Goal: Task Accomplishment & Management: Use online tool/utility

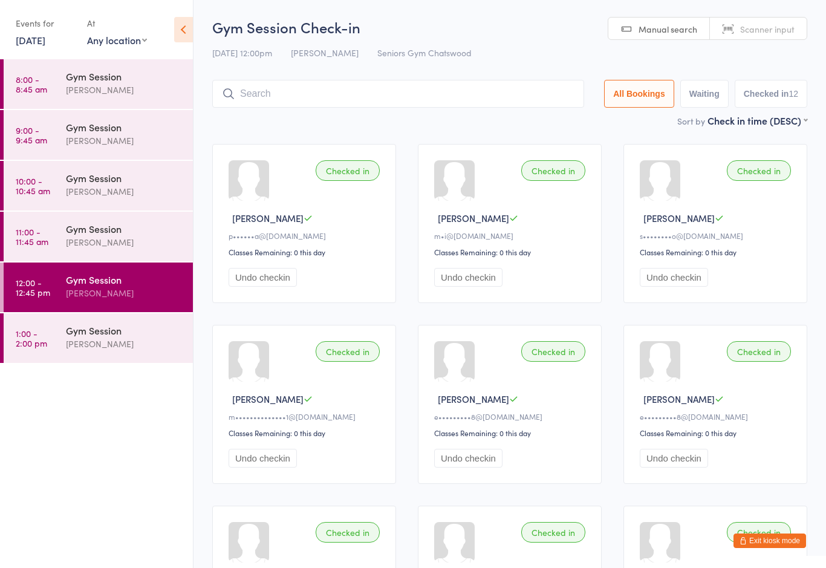
click at [108, 337] on div "Gym Session" at bounding box center [124, 329] width 117 height 13
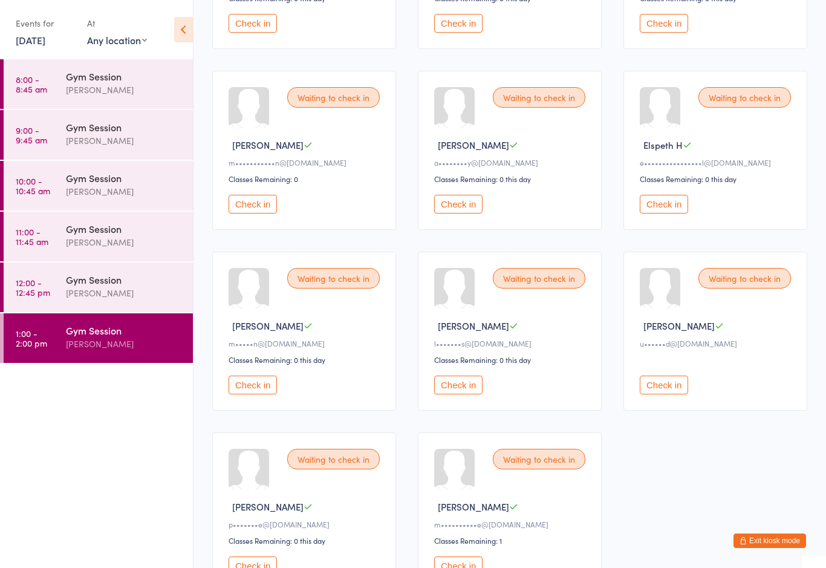
scroll to position [366, 0]
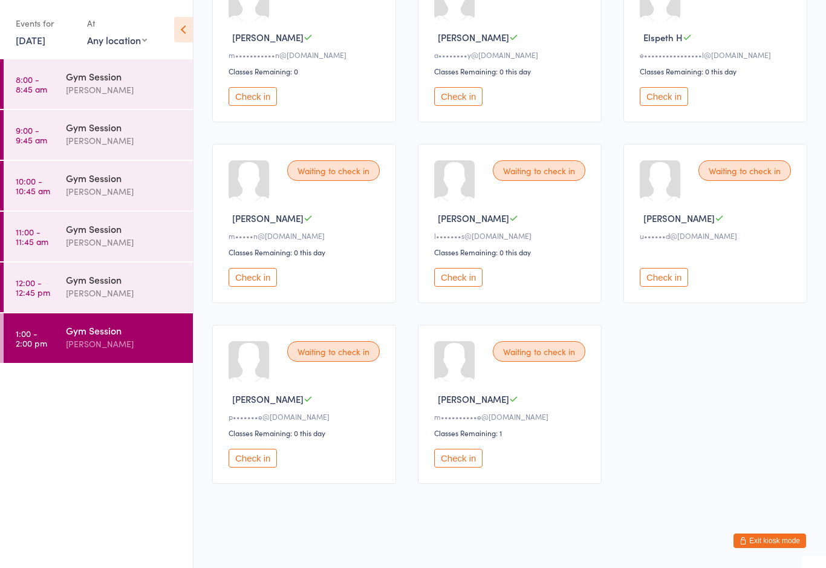
click at [467, 466] on button "Check in" at bounding box center [458, 458] width 48 height 19
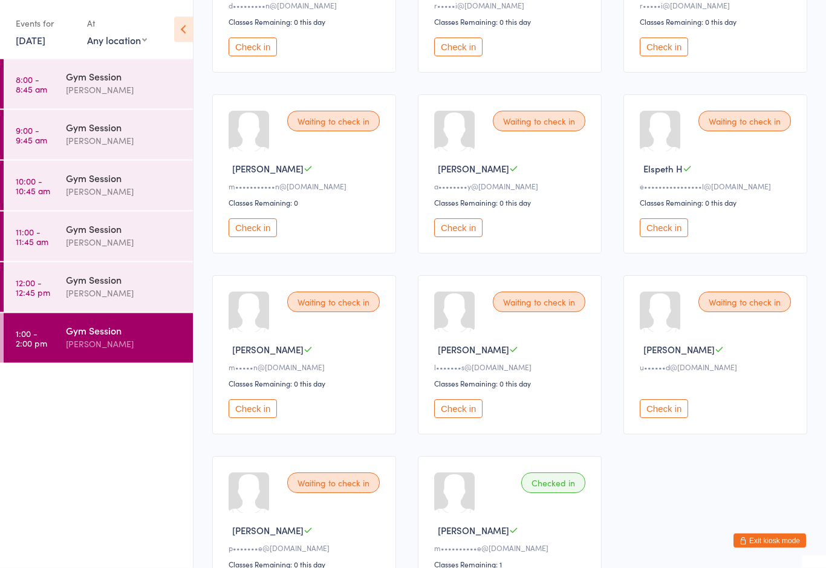
scroll to position [230, 0]
click at [650, 418] on button "Check in" at bounding box center [664, 408] width 48 height 19
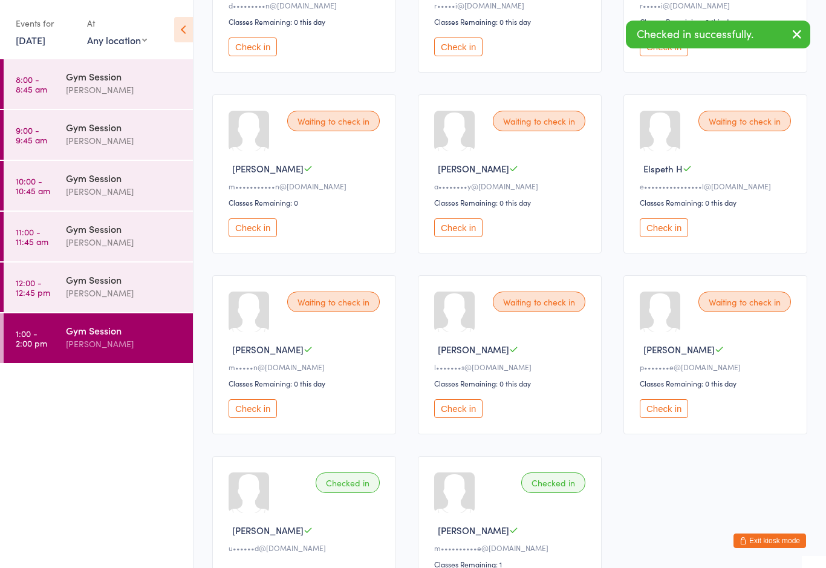
click at [250, 403] on div "Waiting to check in [PERSON_NAME] M m•••••n@[DOMAIN_NAME] Classes Remaining: 0 …" at bounding box center [304, 354] width 184 height 159
click at [243, 418] on button "Check in" at bounding box center [253, 408] width 48 height 19
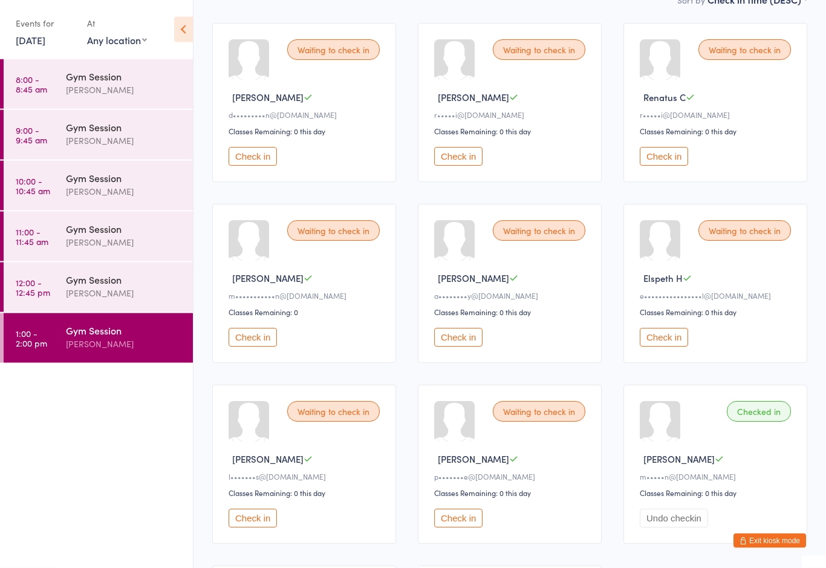
scroll to position [121, 0]
click at [138, 270] on div "Gym Session [PERSON_NAME]" at bounding box center [129, 286] width 127 height 48
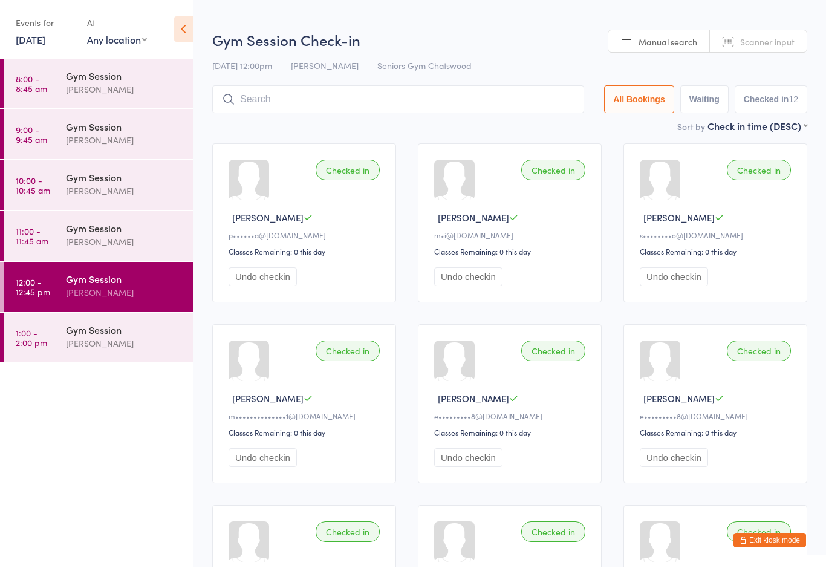
scroll to position [1, 0]
click at [123, 231] on div "Gym Session" at bounding box center [124, 228] width 117 height 13
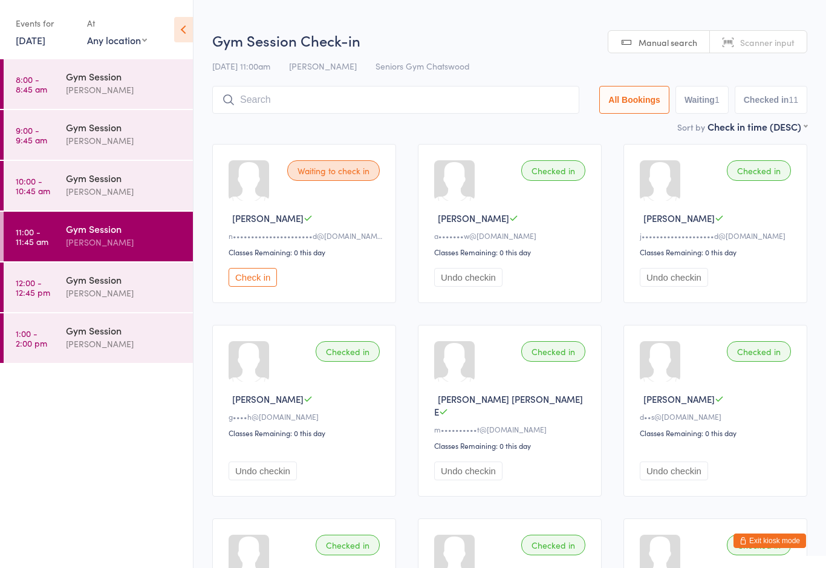
click at [148, 193] on div "[PERSON_NAME]" at bounding box center [124, 191] width 117 height 14
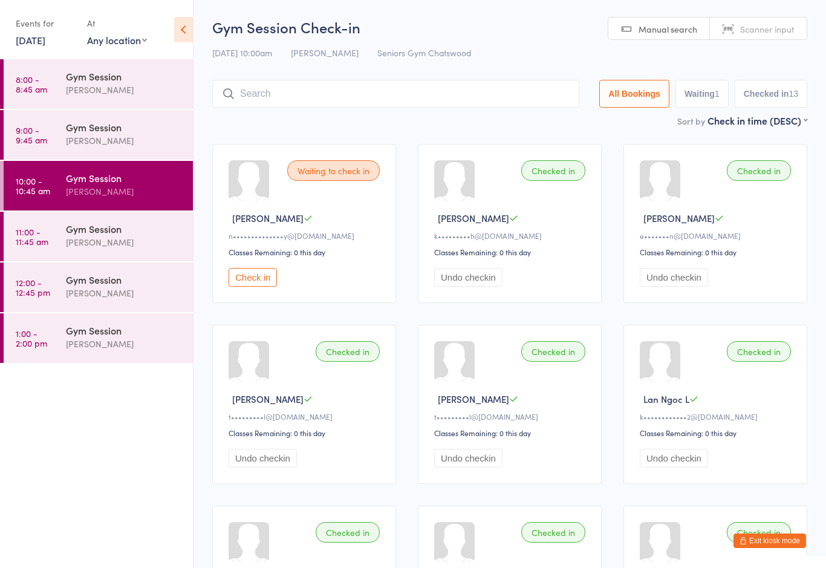
click at [108, 342] on div "[PERSON_NAME]" at bounding box center [124, 344] width 117 height 14
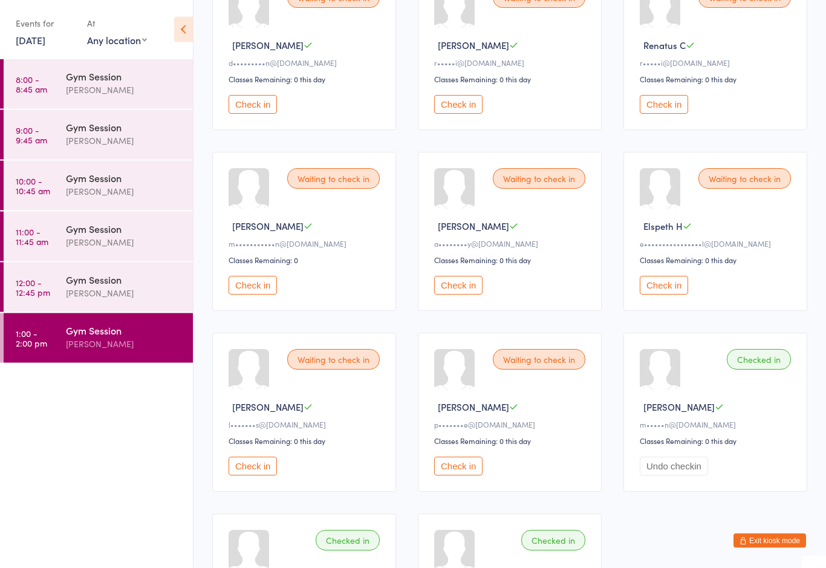
scroll to position [201, 0]
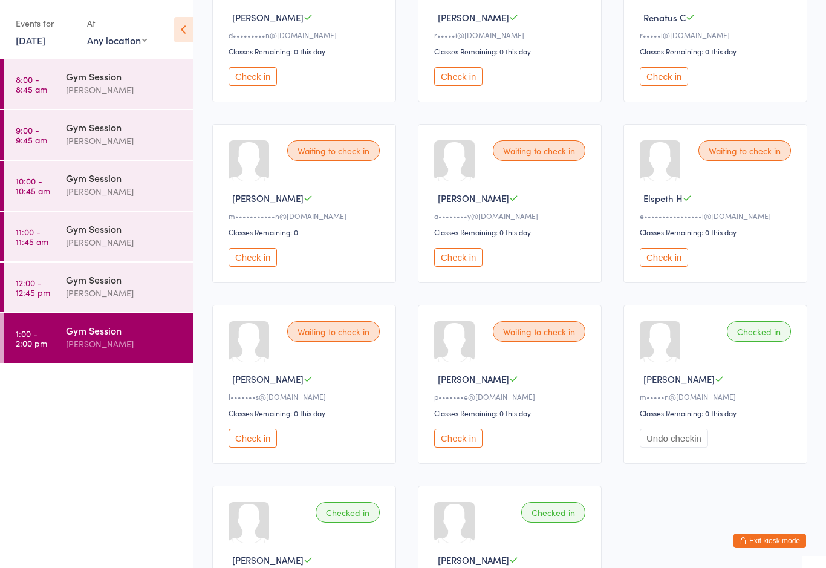
click at [463, 444] on button "Check in" at bounding box center [458, 438] width 48 height 19
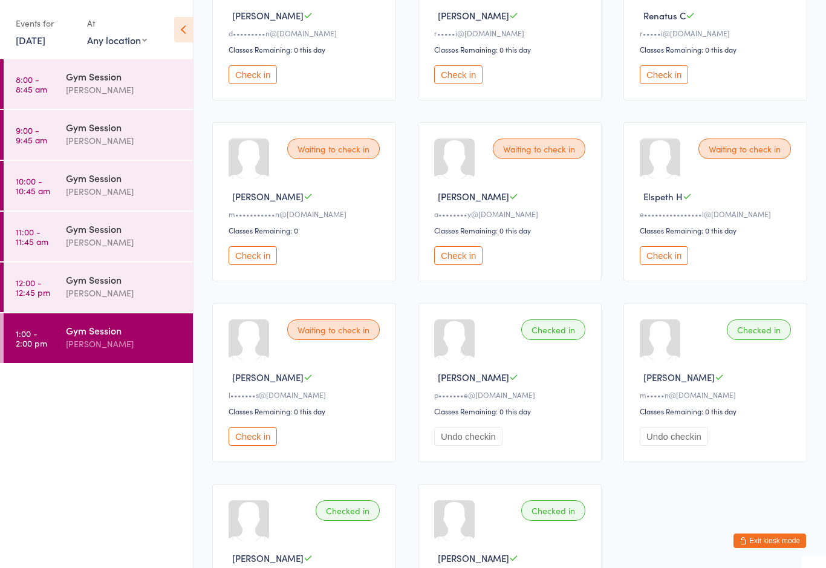
click at [431, 92] on div "Waiting to check in [PERSON_NAME] C r•••••i@[DOMAIN_NAME] Classes Remaining: 0 …" at bounding box center [510, 20] width 184 height 159
click at [447, 84] on button "Check in" at bounding box center [458, 74] width 48 height 19
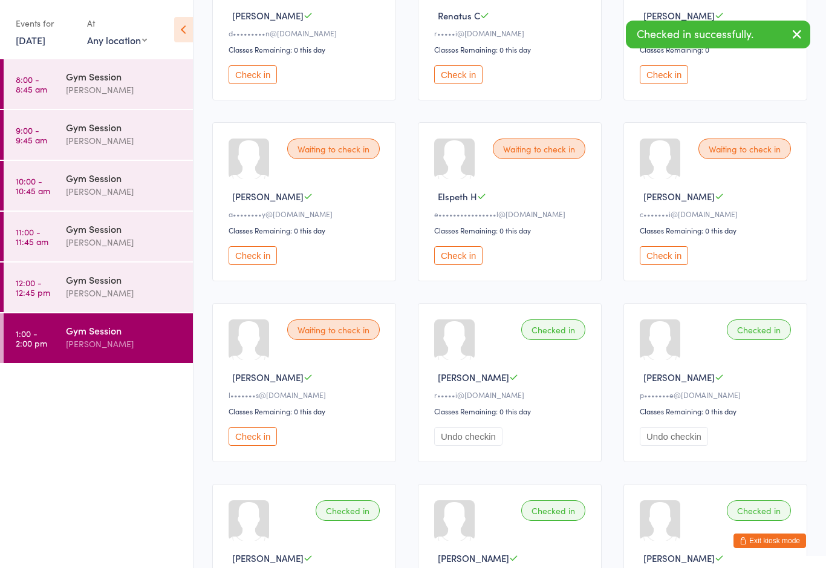
click at [457, 84] on button "Check in" at bounding box center [458, 74] width 48 height 19
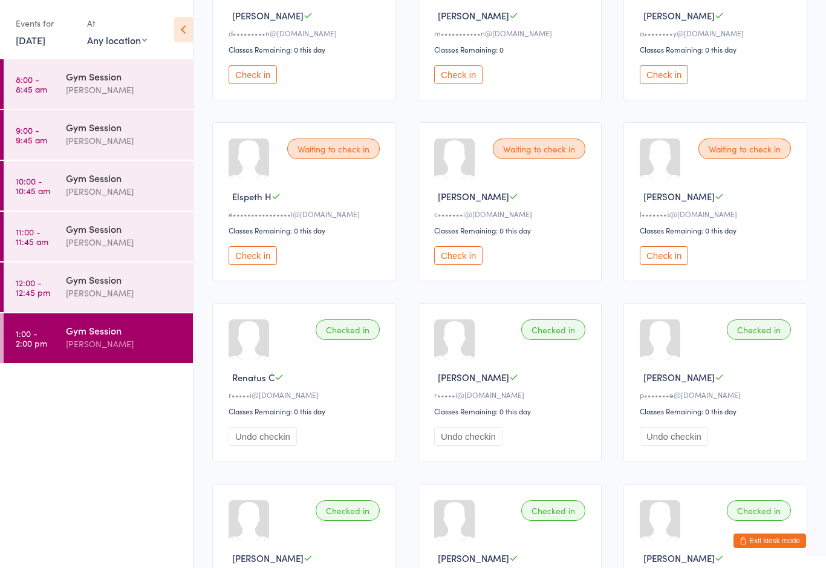
click at [256, 78] on button "Check in" at bounding box center [253, 74] width 48 height 19
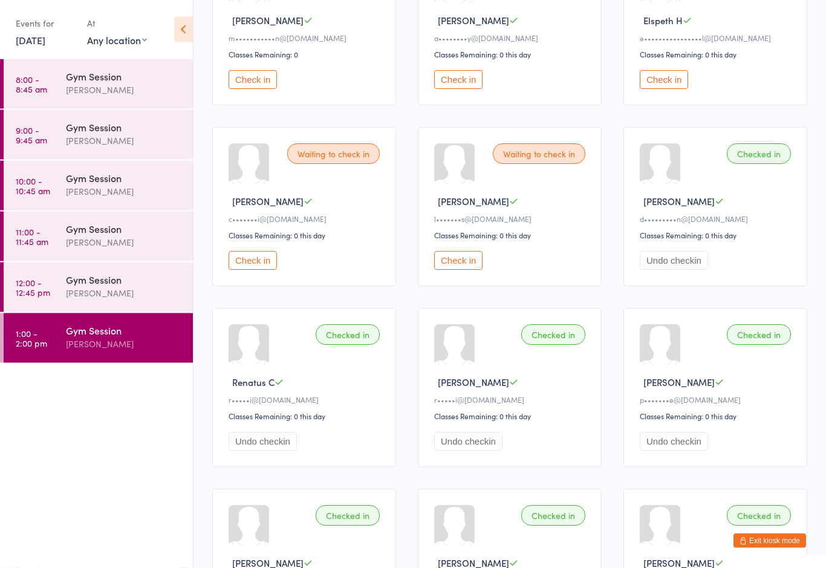
scroll to position [195, 0]
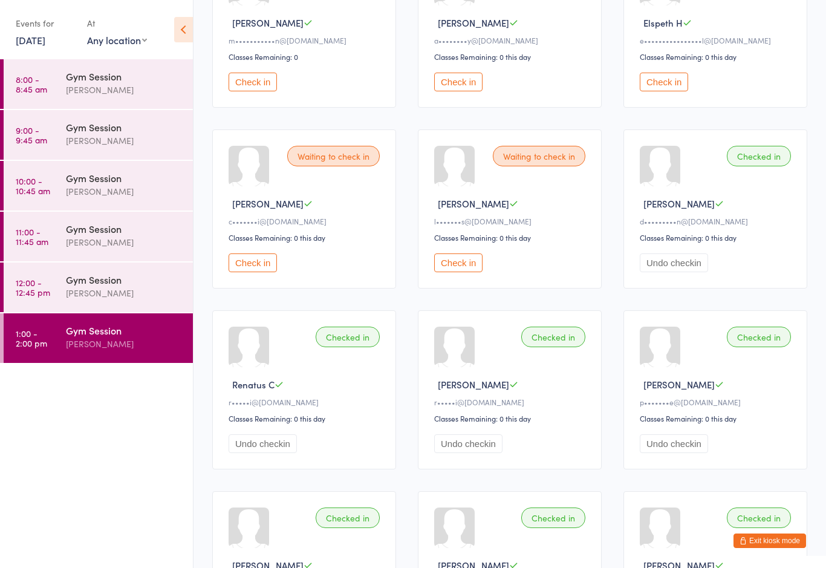
click at [252, 272] on button "Check in" at bounding box center [253, 262] width 48 height 19
click at [663, 89] on button "Check in" at bounding box center [664, 82] width 48 height 19
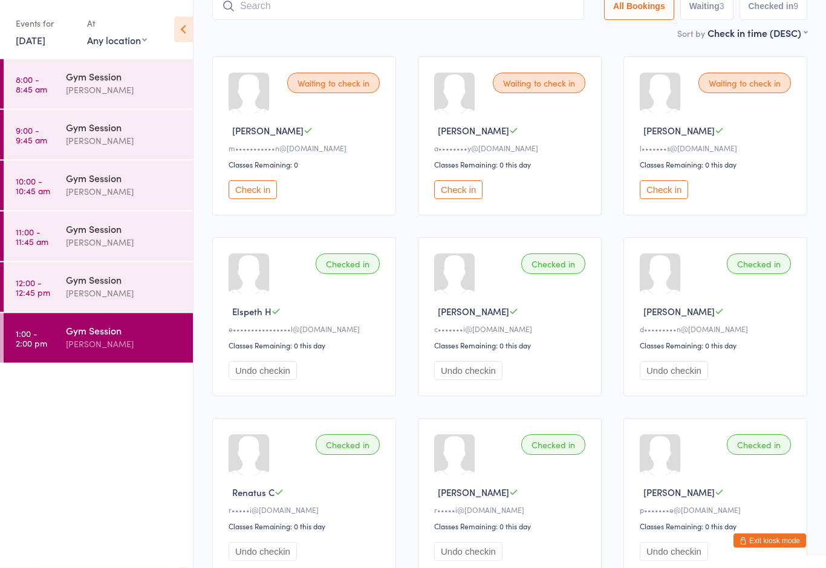
scroll to position [82, 0]
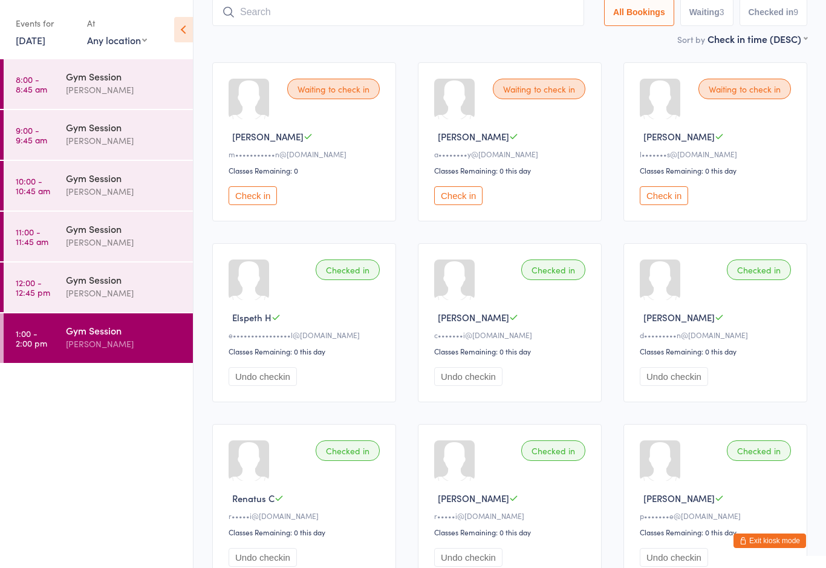
click at [260, 205] on button "Check in" at bounding box center [253, 195] width 48 height 19
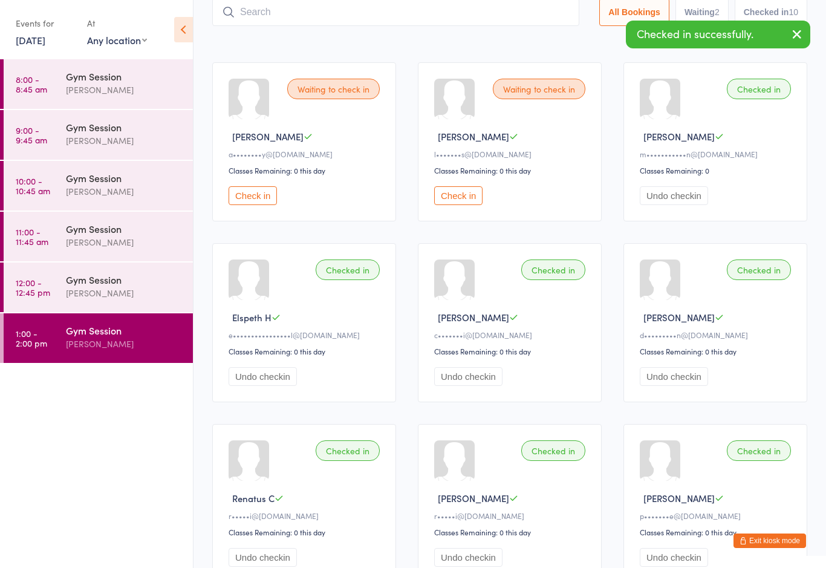
click at [251, 205] on button "Check in" at bounding box center [253, 195] width 48 height 19
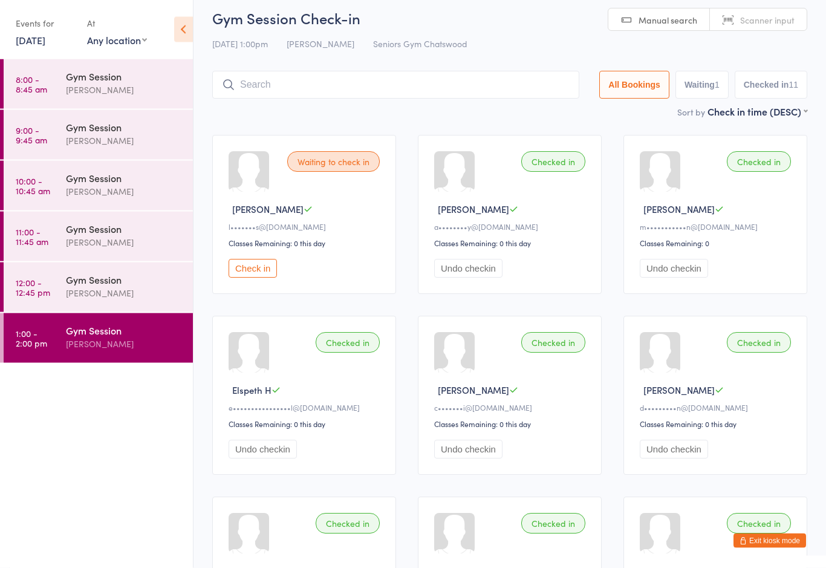
scroll to position [9, 0]
click at [746, 169] on div "Checked in" at bounding box center [759, 161] width 64 height 21
click at [755, 170] on div "Checked in" at bounding box center [759, 161] width 64 height 21
click at [750, 180] on div "Checked in [PERSON_NAME] C m•••••••••••n@[DOMAIN_NAME] Classes Remaining: 0 Und…" at bounding box center [715, 214] width 184 height 159
click at [770, 171] on div "Checked in" at bounding box center [759, 161] width 64 height 21
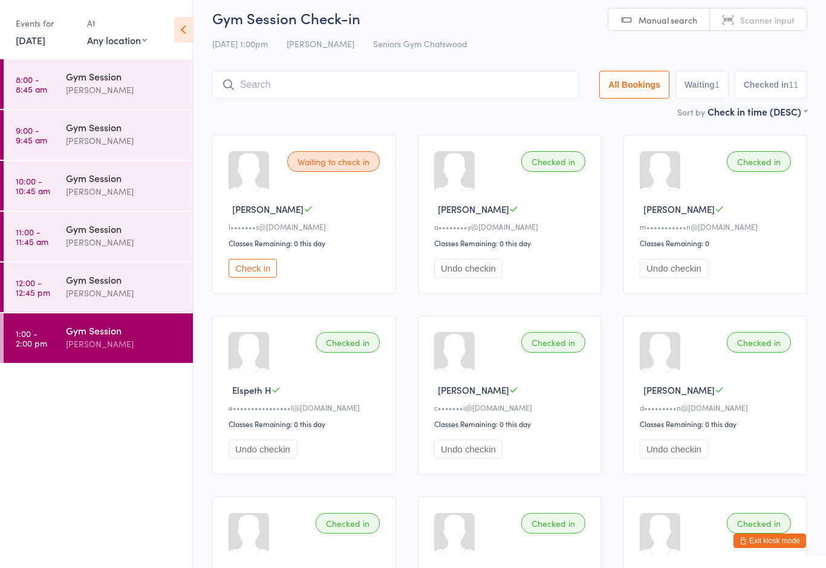
scroll to position [8, 0]
click at [759, 175] on div "Checked in [PERSON_NAME] C m•••••••••••n@[DOMAIN_NAME] Classes Remaining: 0 Und…" at bounding box center [715, 214] width 184 height 159
